Goal: Transaction & Acquisition: Download file/media

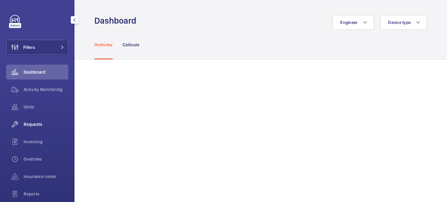
click at [45, 125] on span "Requests" at bounding box center [46, 124] width 45 height 6
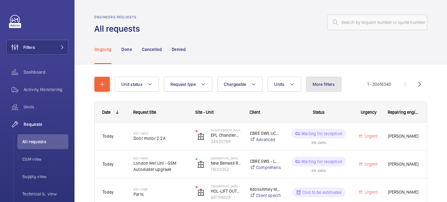
click at [318, 89] on button "More filters" at bounding box center [323, 84] width 35 height 15
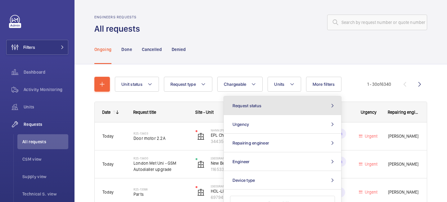
click at [281, 109] on button "Request status" at bounding box center [282, 105] width 117 height 19
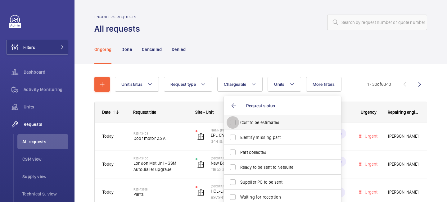
click at [231, 122] on input "Cost to be estimated" at bounding box center [233, 122] width 12 height 12
checkbox input "true"
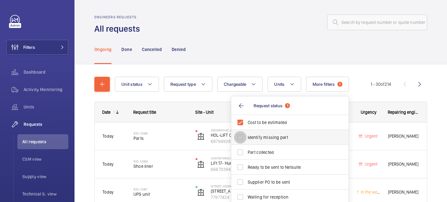
click at [237, 139] on input "Identify missing part" at bounding box center [240, 137] width 12 height 12
checkbox input "true"
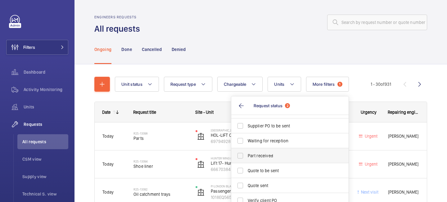
scroll to position [59, 0]
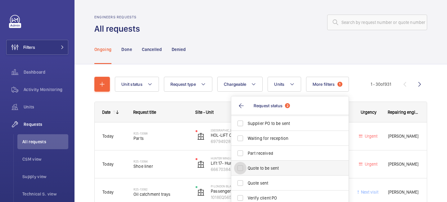
click at [241, 167] on input "Quote to be sent" at bounding box center [240, 168] width 12 height 12
checkbox input "true"
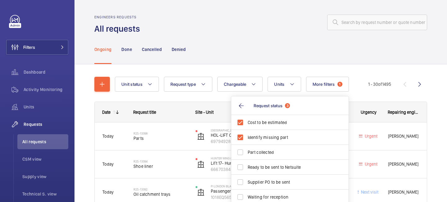
click at [358, 62] on div "Ongoing Done Cancelled Denied" at bounding box center [260, 48] width 333 height 29
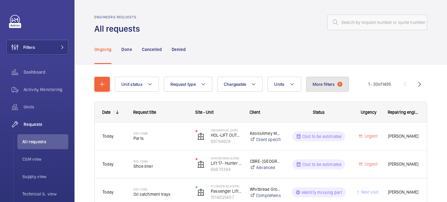
click at [336, 88] on button "More filters 1" at bounding box center [327, 84] width 43 height 15
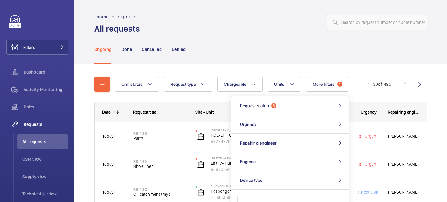
click at [387, 62] on div "Ongoing Done Cancelled Denied" at bounding box center [260, 48] width 333 height 29
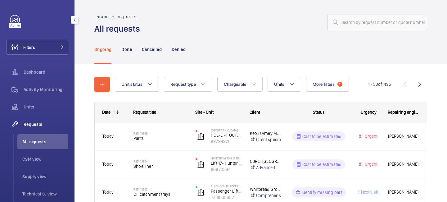
click at [36, 142] on span "All requests" at bounding box center [45, 141] width 46 height 6
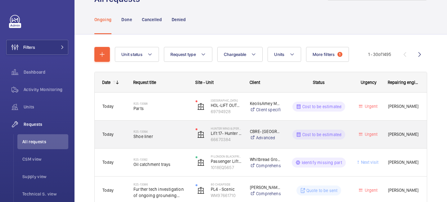
scroll to position [30, 0]
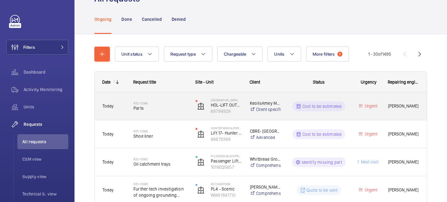
click at [172, 106] on span "Parts" at bounding box center [160, 108] width 54 height 6
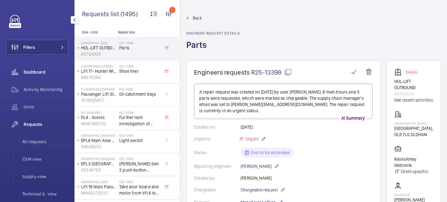
click at [40, 69] on span "Dashboard" at bounding box center [46, 72] width 45 height 6
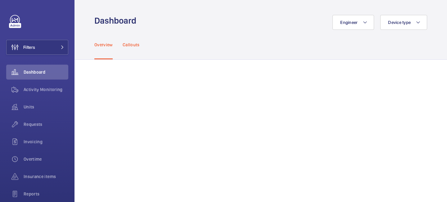
click at [139, 47] on p "Callouts" at bounding box center [131, 45] width 17 height 6
click at [52, 88] on span "Activity Monitoring" at bounding box center [46, 89] width 45 height 6
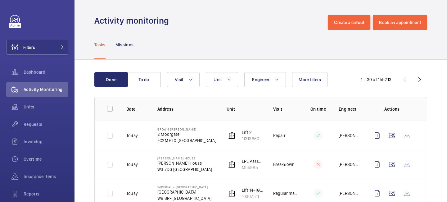
scroll to position [41, 0]
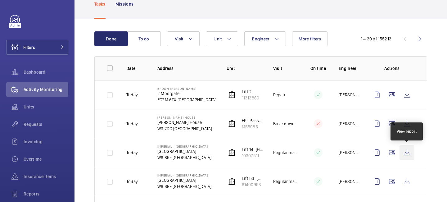
click at [410, 155] on wm-front-icon-button at bounding box center [407, 152] width 15 height 15
